Goal: Task Accomplishment & Management: Manage account settings

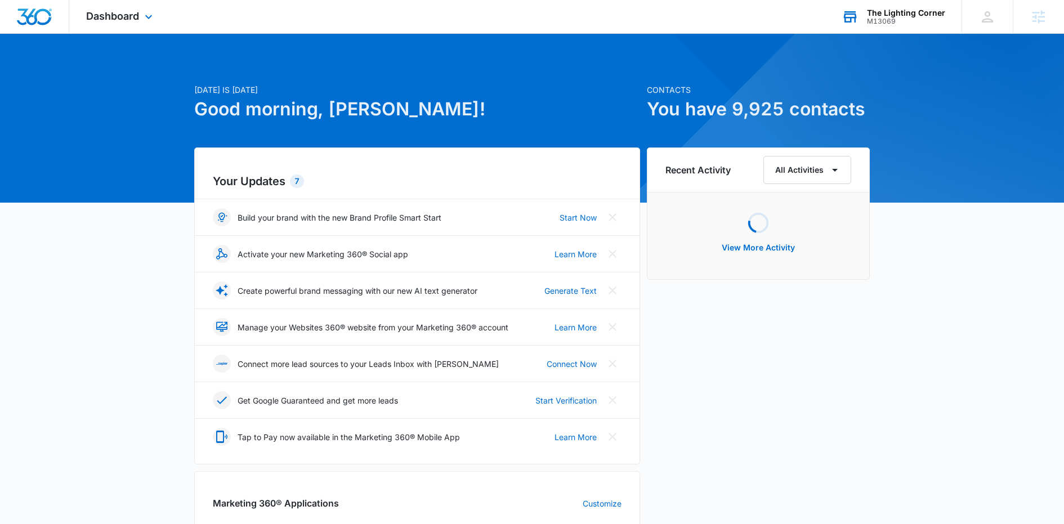
click at [894, 18] on div "M13069" at bounding box center [906, 21] width 78 height 8
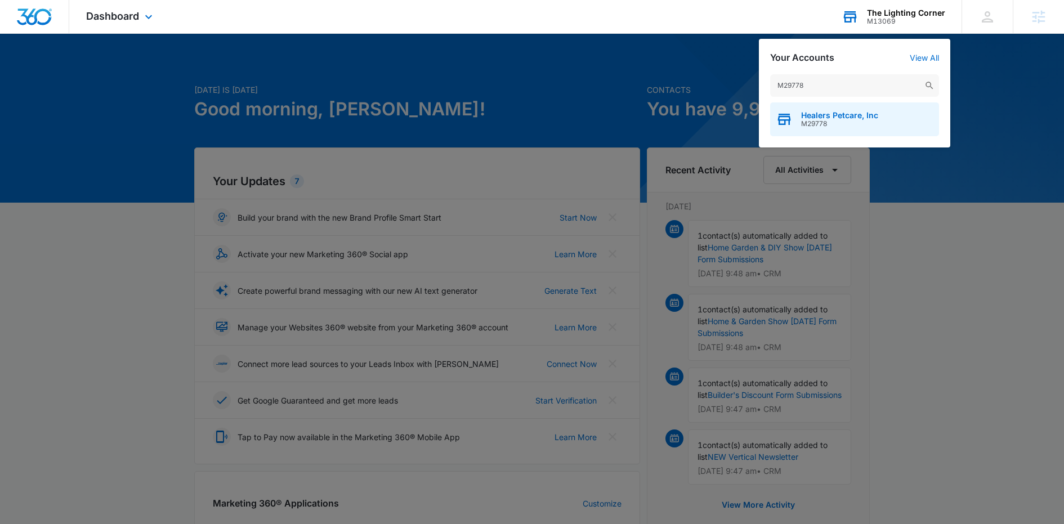
type input "M29778"
click at [838, 115] on span "Healers Petcare, Inc" at bounding box center [839, 115] width 77 height 9
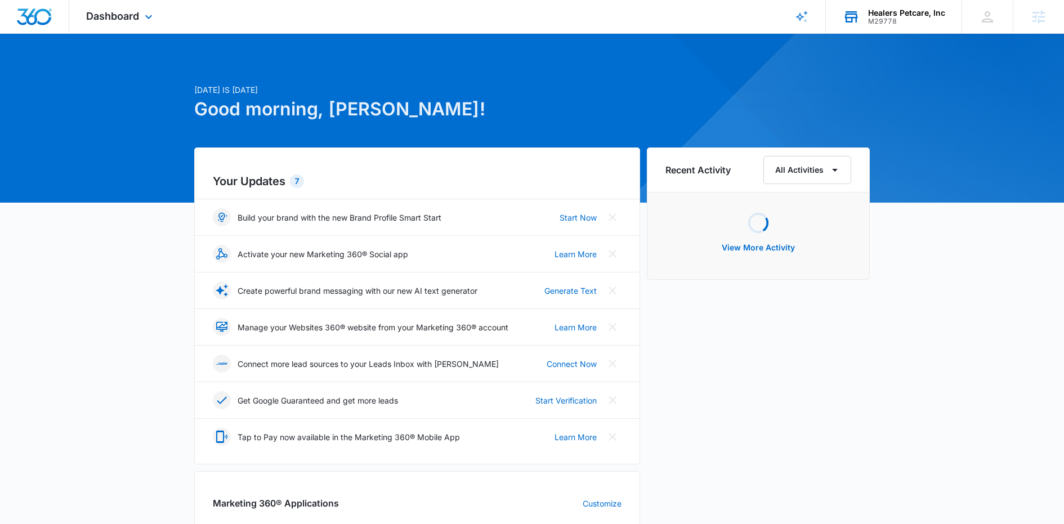
click at [139, 17] on div "Dashboard Apps Reputation Forms CRM Email Social Content Ads Intelligence Files…" at bounding box center [120, 16] width 103 height 33
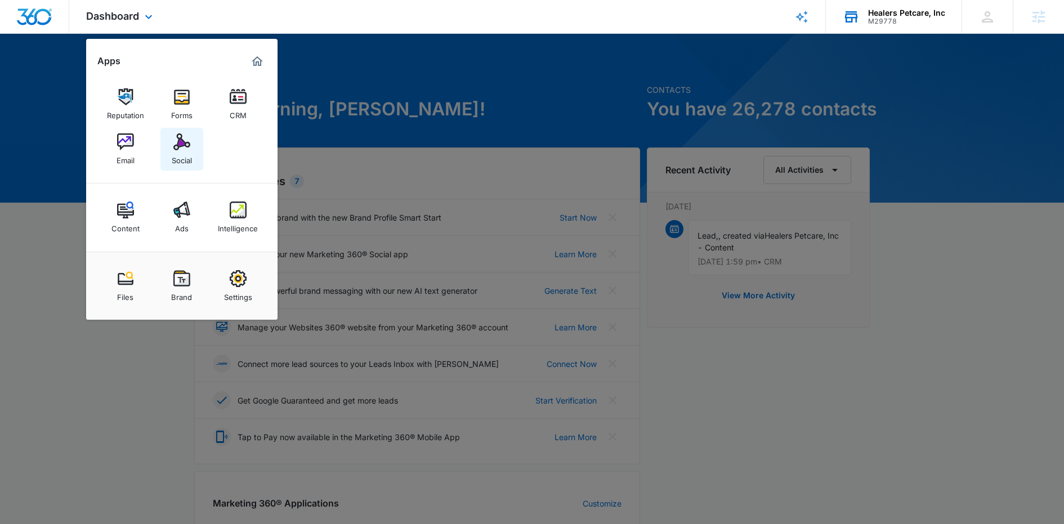
click at [180, 158] on div "Social" at bounding box center [182, 157] width 20 height 15
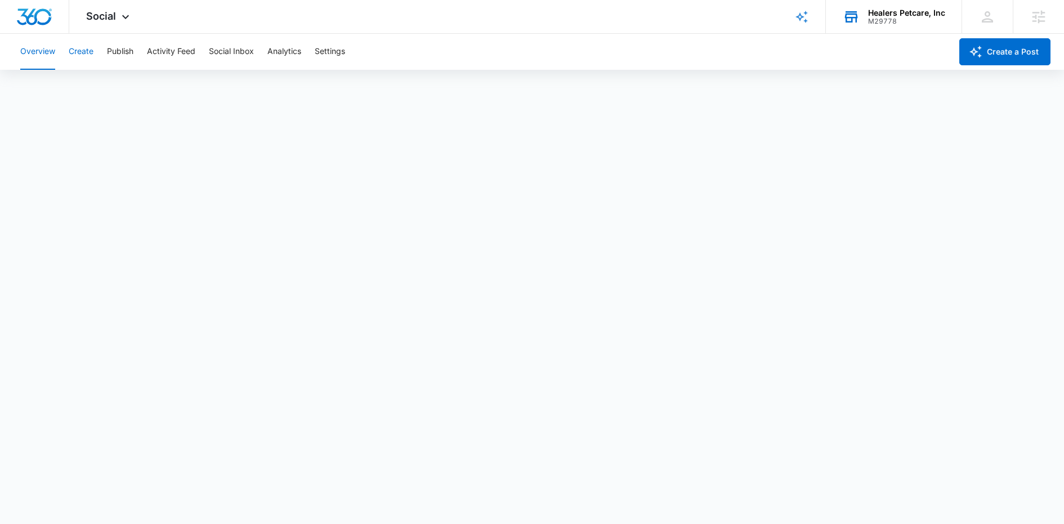
click at [85, 45] on button "Create" at bounding box center [81, 52] width 25 height 36
click at [127, 51] on button "Publish" at bounding box center [120, 52] width 26 height 36
click at [106, 87] on div "Calendar Schedules" at bounding box center [532, 86] width 1037 height 32
click at [96, 85] on button "Schedules" at bounding box center [86, 86] width 38 height 32
click at [87, 50] on button "Create" at bounding box center [81, 52] width 25 height 36
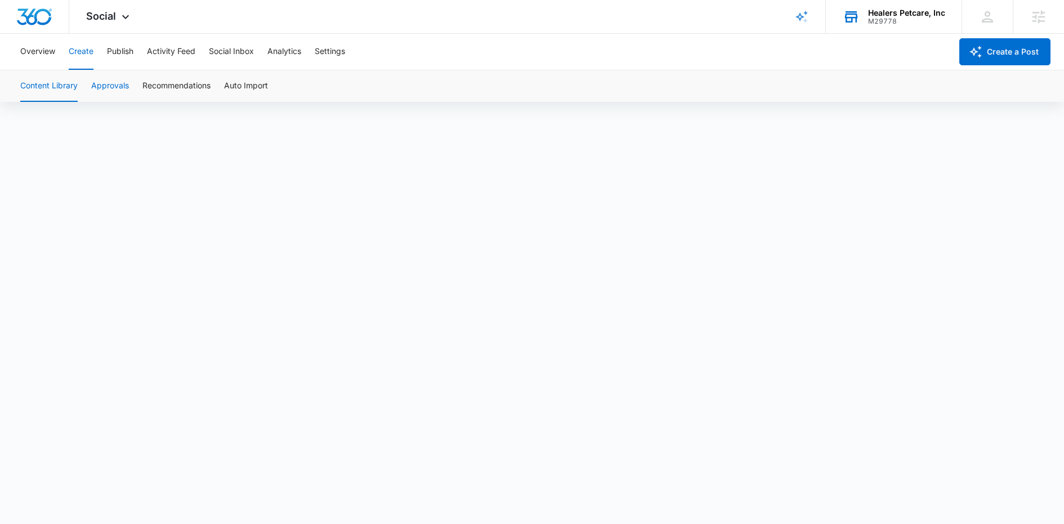
click at [114, 97] on button "Approvals" at bounding box center [110, 86] width 38 height 32
